Goal: Task Accomplishment & Management: Complete application form

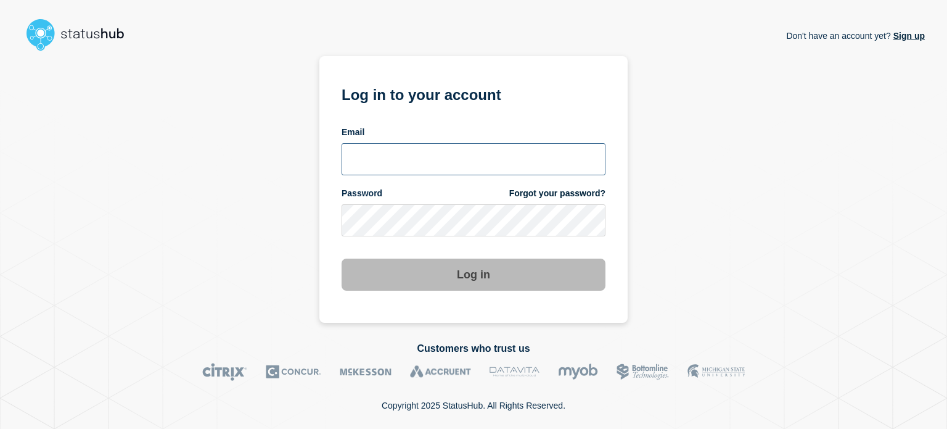
type input "[EMAIL_ADDRESS][PERSON_NAME][DOMAIN_NAME]"
click at [496, 167] on input "[EMAIL_ADDRESS][PERSON_NAME][DOMAIN_NAME]" at bounding box center [474, 159] width 264 height 32
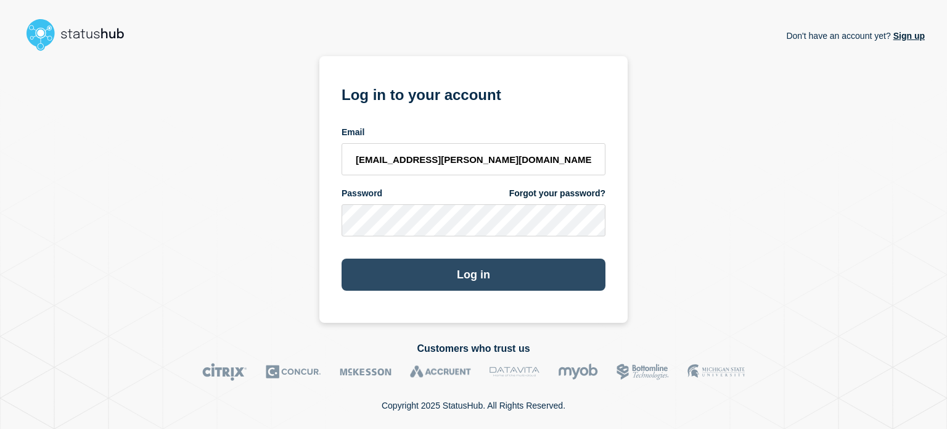
click at [508, 271] on button "Log in" at bounding box center [474, 274] width 264 height 32
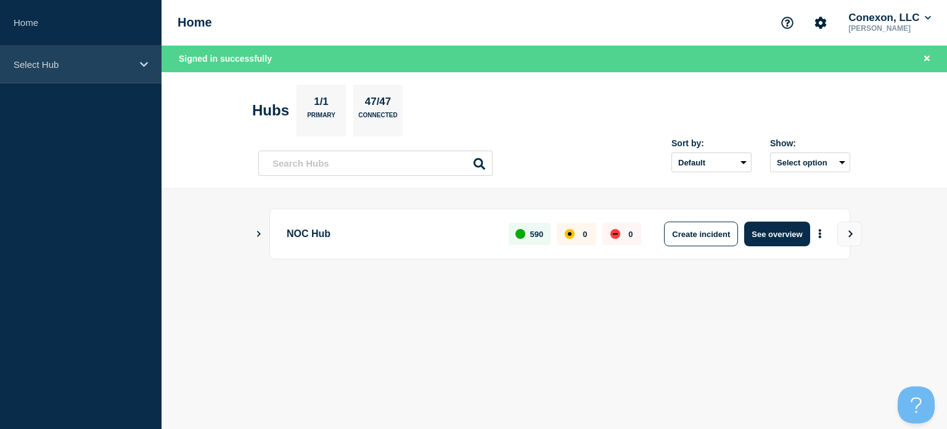
click at [60, 50] on div "Select Hub" at bounding box center [81, 65] width 162 height 38
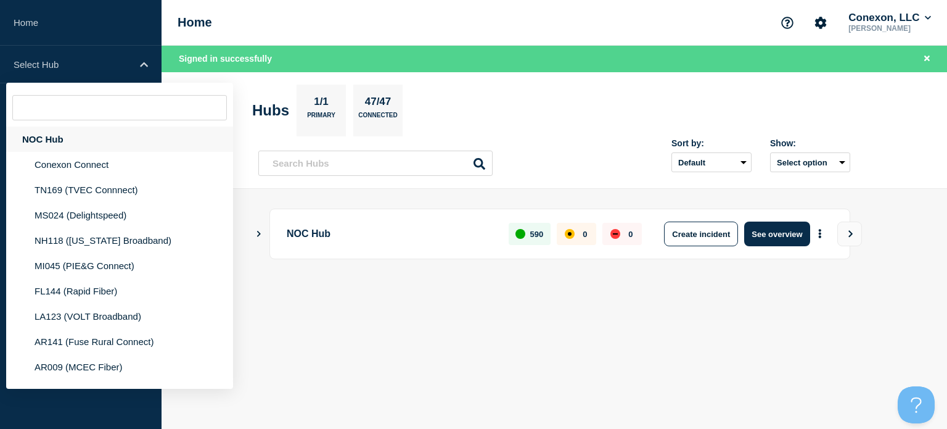
click at [49, 138] on div "NOC Hub" at bounding box center [119, 138] width 227 height 25
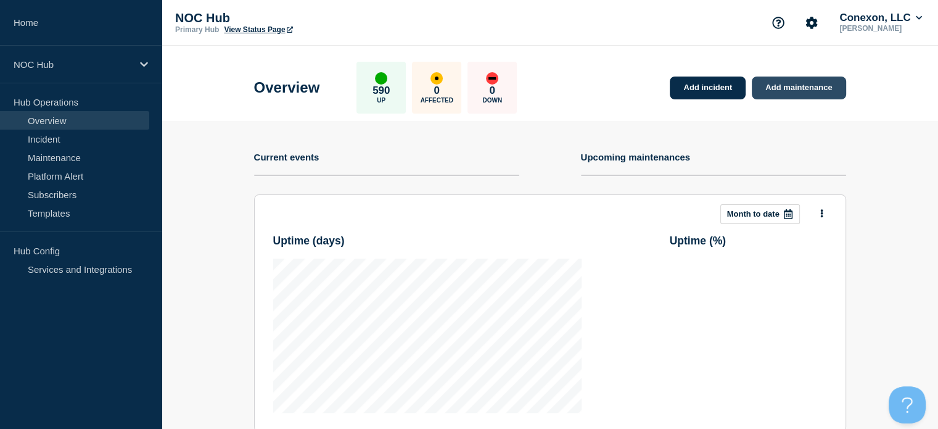
click at [792, 96] on link "Add maintenance" at bounding box center [799, 87] width 94 height 23
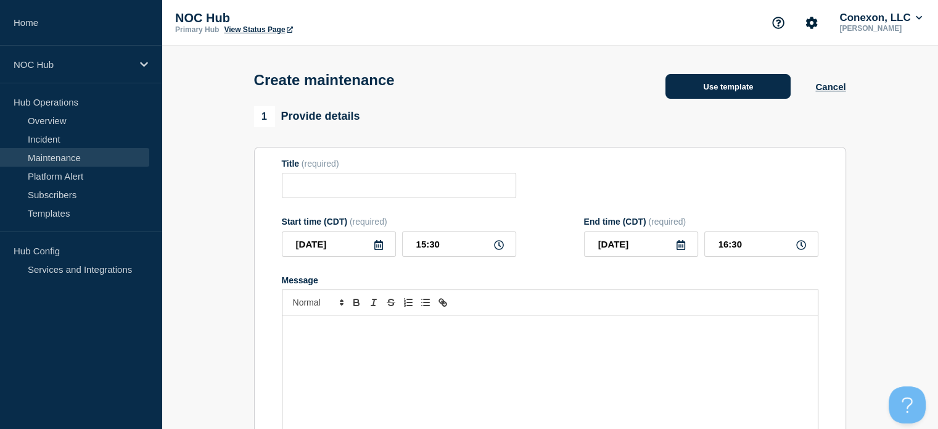
click at [711, 96] on button "Use template" at bounding box center [728, 86] width 125 height 25
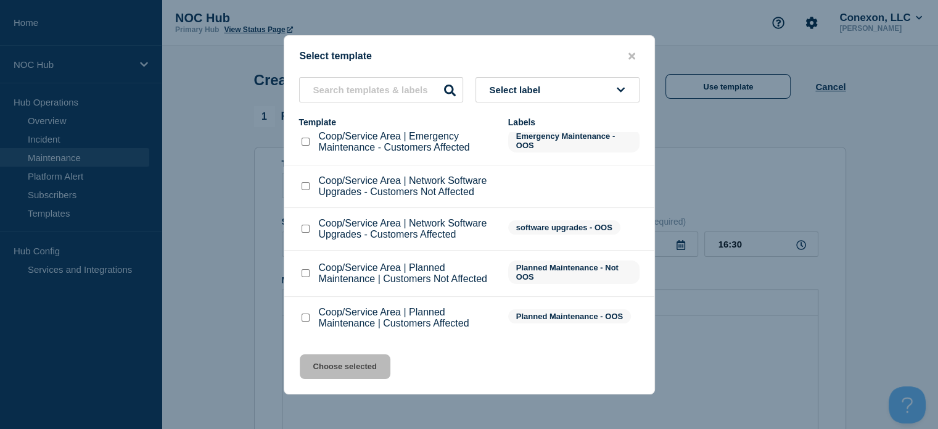
scroll to position [14, 0]
click at [305, 273] on input "Coop/Service Area | Planned Maintenance | Customers Not Affected checkbox" at bounding box center [306, 273] width 8 height 8
checkbox input "true"
click at [333, 364] on button "Choose selected" at bounding box center [345, 366] width 91 height 25
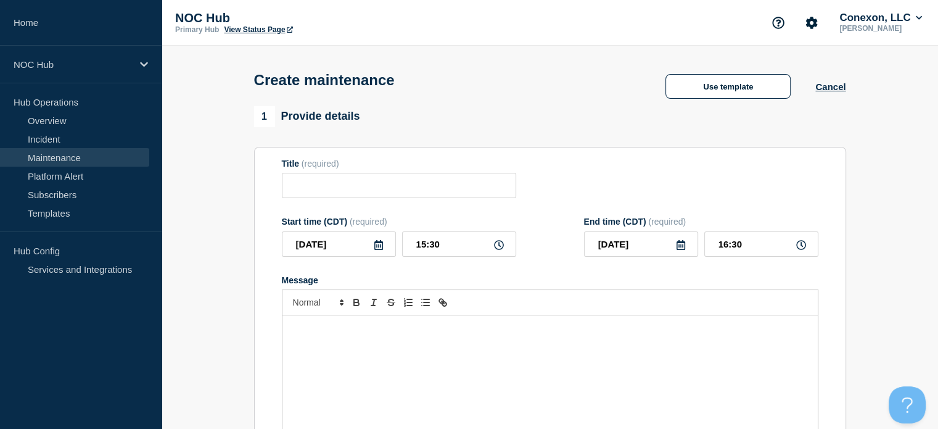
type input "Coop/Service Area | Planned Maintenance | Customers Not Affected"
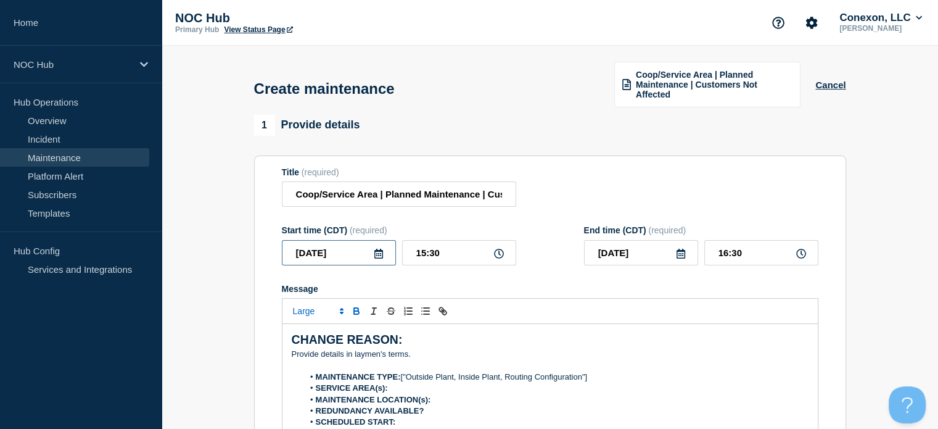
click at [355, 258] on input "2025-10-03" at bounding box center [339, 252] width 114 height 25
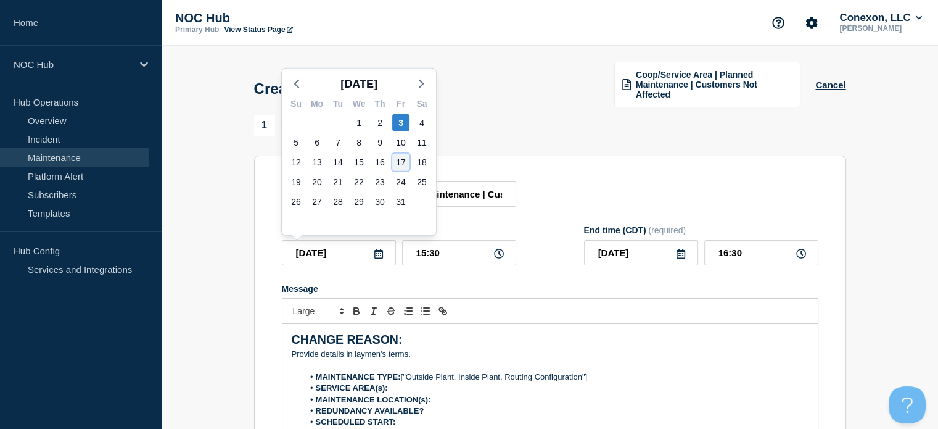
click at [397, 160] on div "17" at bounding box center [400, 162] width 17 height 17
type input "2025-10-17"
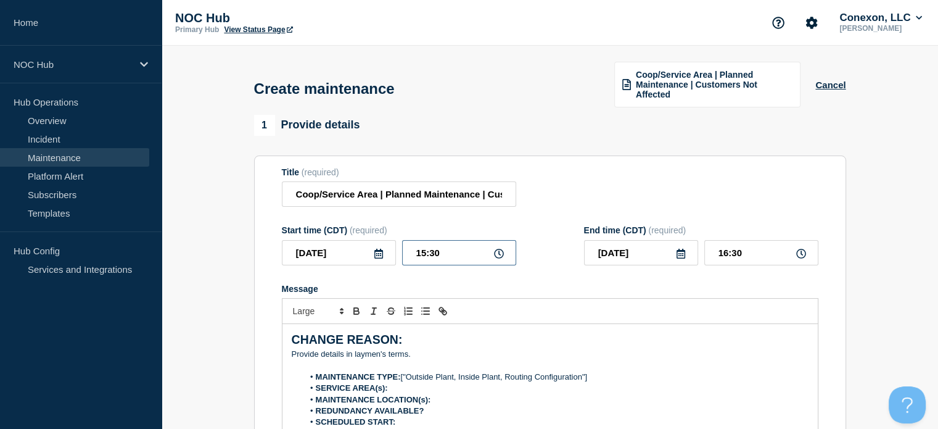
drag, startPoint x: 460, startPoint y: 256, endPoint x: 269, endPoint y: 276, distance: 191.7
click at [269, 276] on section "Title (required) Coop/Service Area | Planned Maintenance | Customers Not Affect…" at bounding box center [550, 331] width 592 height 353
type input "00:00"
type input "05:00"
drag, startPoint x: 444, startPoint y: 362, endPoint x: 180, endPoint y: 336, distance: 265.3
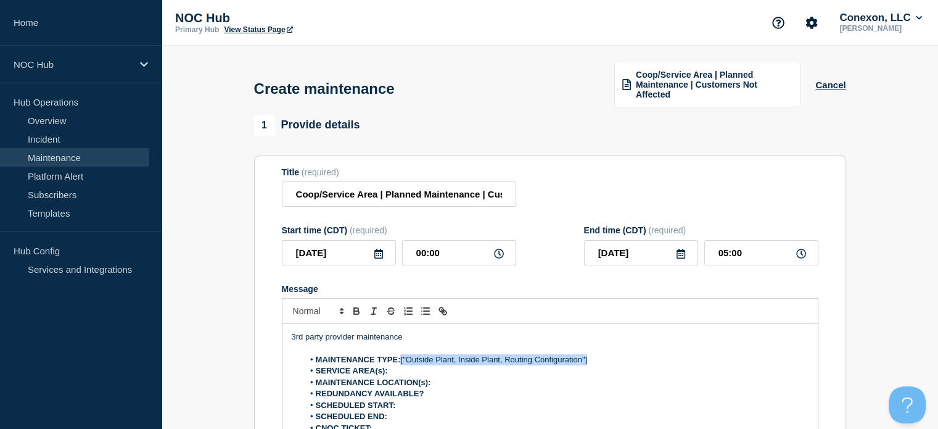
drag, startPoint x: 400, startPoint y: 361, endPoint x: 606, endPoint y: 364, distance: 206.0
click at [606, 364] on li "MAINTENANCE TYPE: ["Outside Plant, Inside Plant, Routing Configuration"]" at bounding box center [555, 359] width 505 height 11
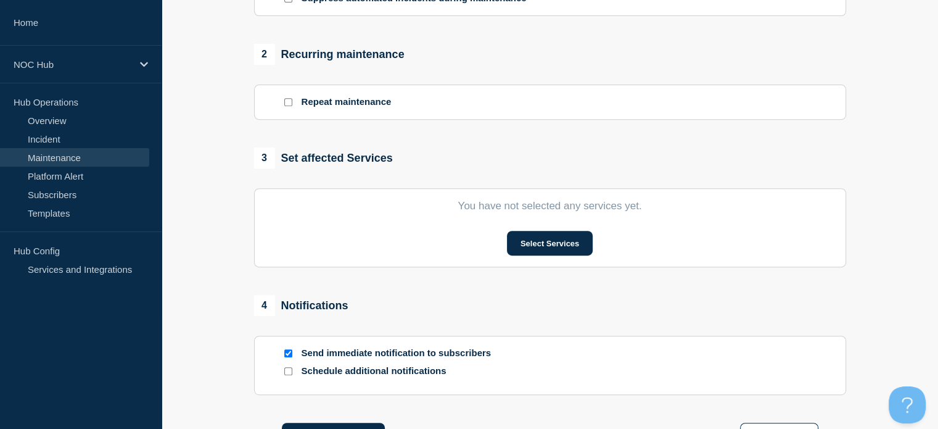
scroll to position [493, 0]
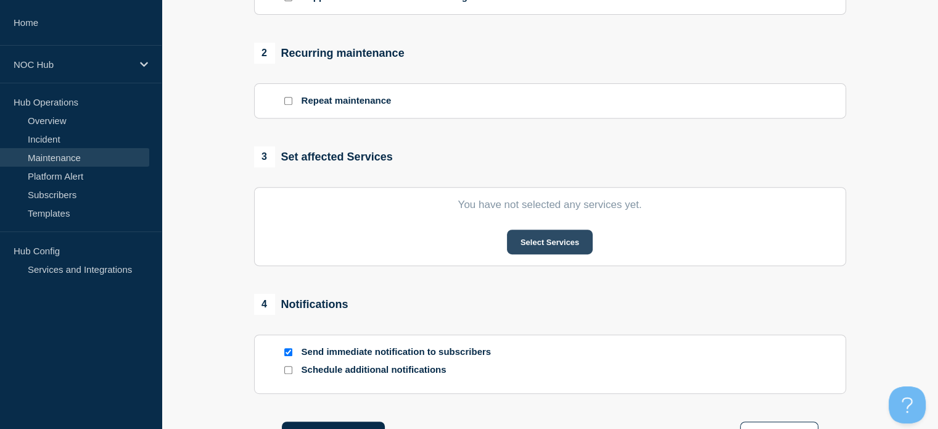
click at [536, 249] on button "Select Services" at bounding box center [550, 241] width 86 height 25
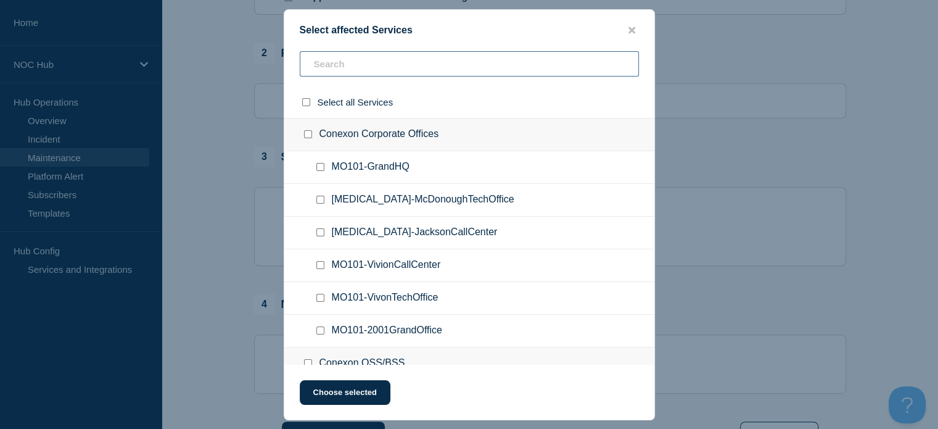
click at [360, 70] on input "text" at bounding box center [469, 63] width 339 height 25
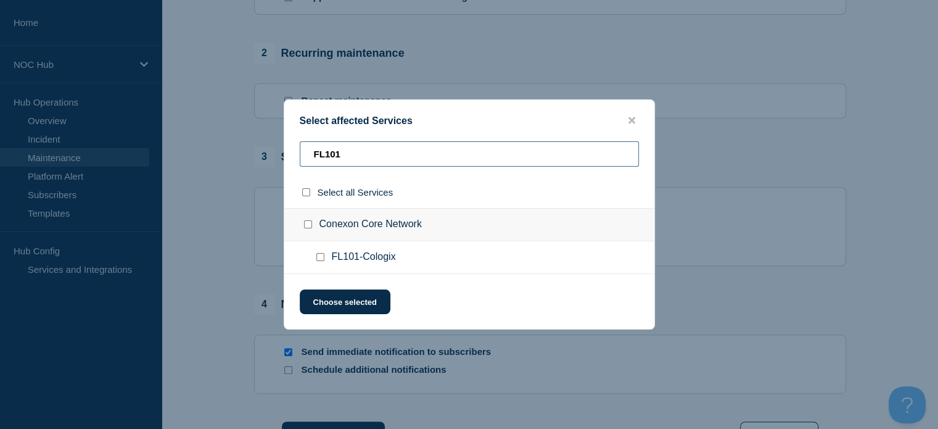
type input "FL101"
click at [321, 256] on input "FL101-Cologix checkbox" at bounding box center [320, 257] width 8 height 8
checkbox input "true"
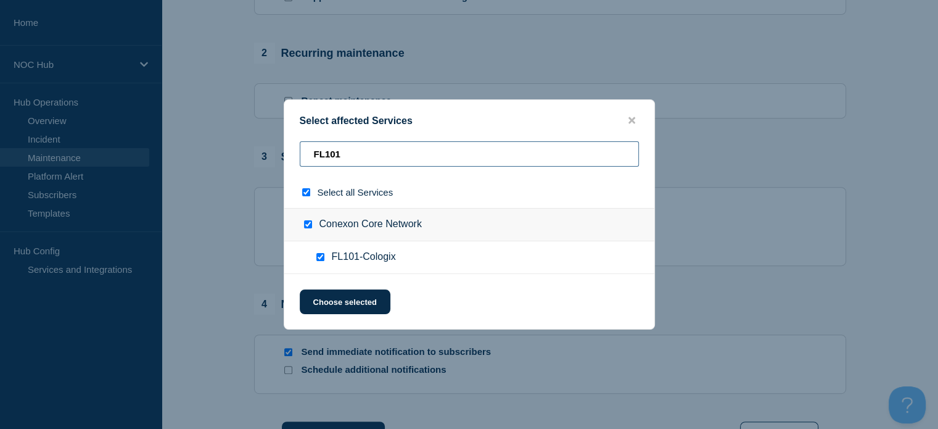
click at [348, 144] on input "FL101" at bounding box center [469, 153] width 339 height 25
type input "FL1"
checkbox input "false"
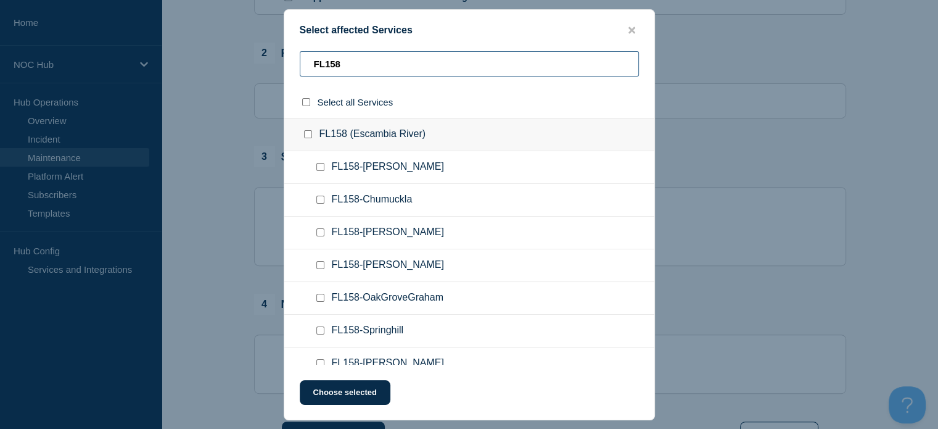
type input "FL158"
click at [320, 204] on div at bounding box center [323, 200] width 18 height 12
click at [318, 195] on div at bounding box center [323, 200] width 18 height 12
click at [320, 197] on input "FL158-Chumuckla checkbox" at bounding box center [320, 200] width 8 height 8
checkbox input "true"
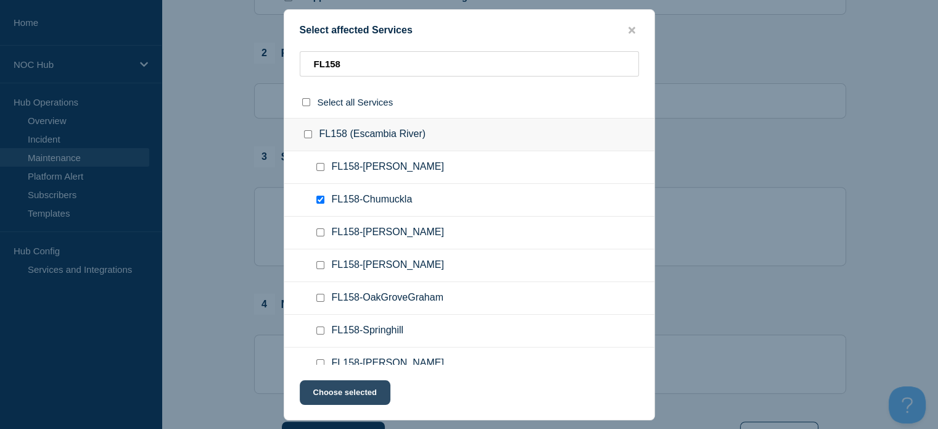
click at [336, 382] on button "Choose selected" at bounding box center [345, 392] width 91 height 25
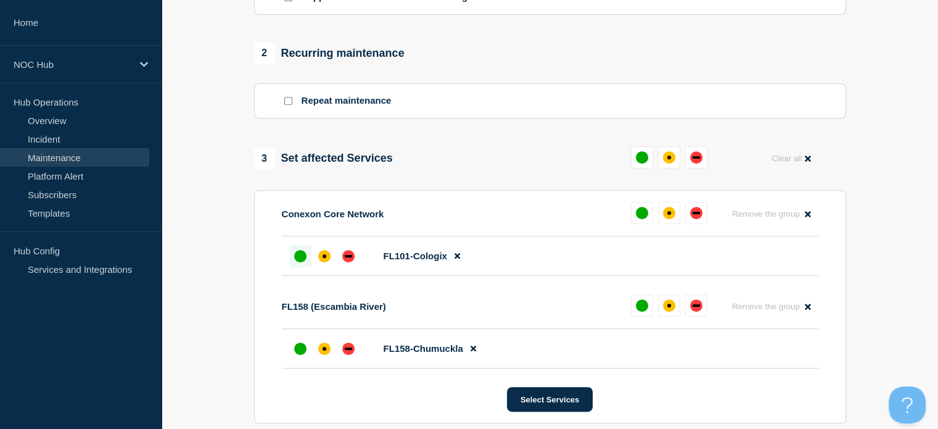
click at [308, 261] on div at bounding box center [300, 256] width 22 height 22
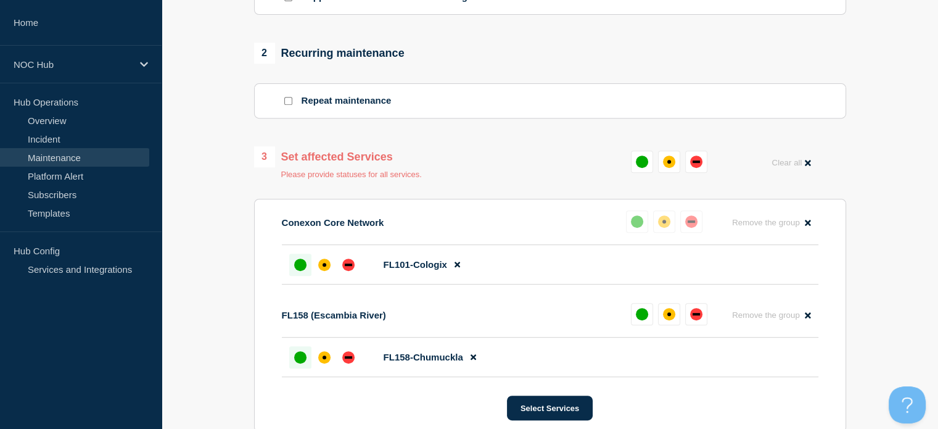
click at [299, 363] on div "up" at bounding box center [300, 357] width 12 height 12
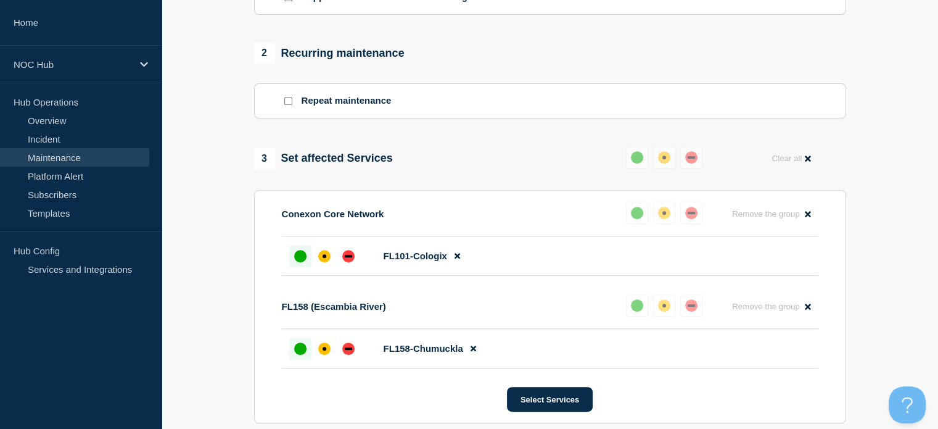
scroll to position [815, 0]
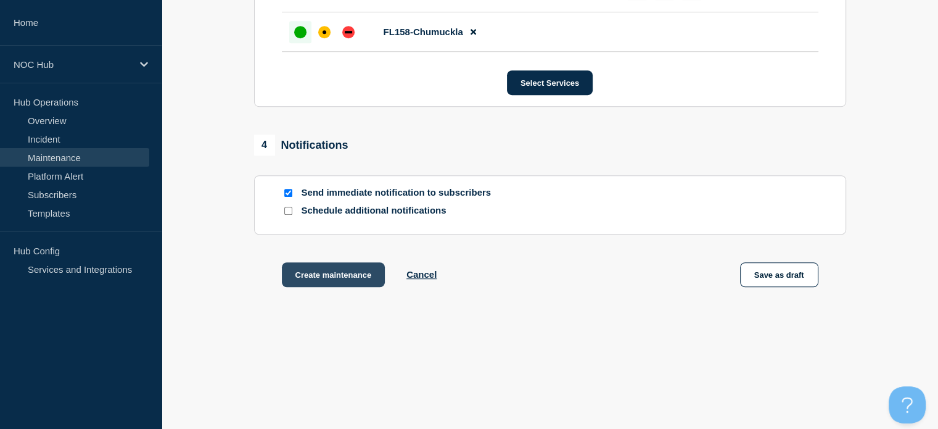
click at [339, 276] on button "Create maintenance" at bounding box center [334, 274] width 104 height 25
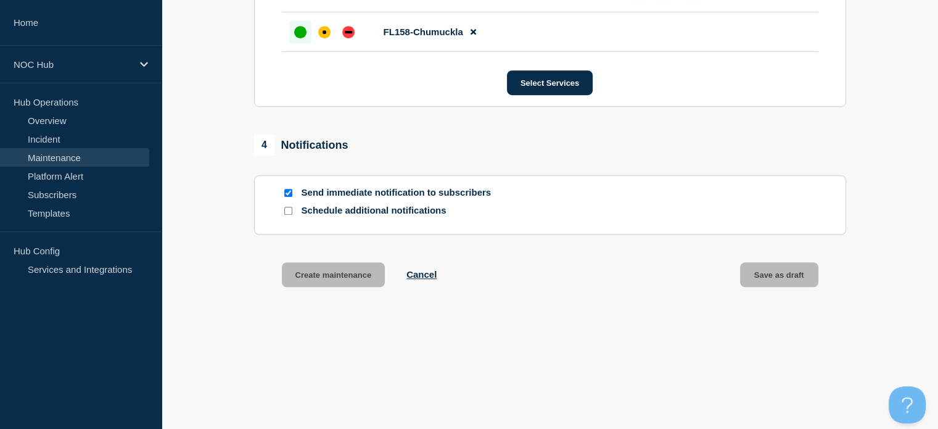
scroll to position [841, 0]
